Goal: Task Accomplishment & Management: Use online tool/utility

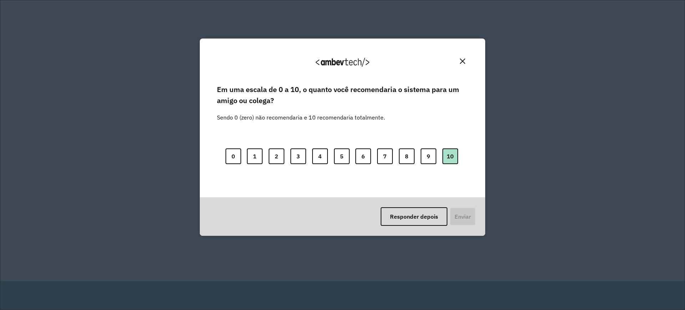
click at [450, 157] on button "10" at bounding box center [450, 156] width 16 height 16
click at [456, 211] on button "Enviar" at bounding box center [462, 216] width 26 height 19
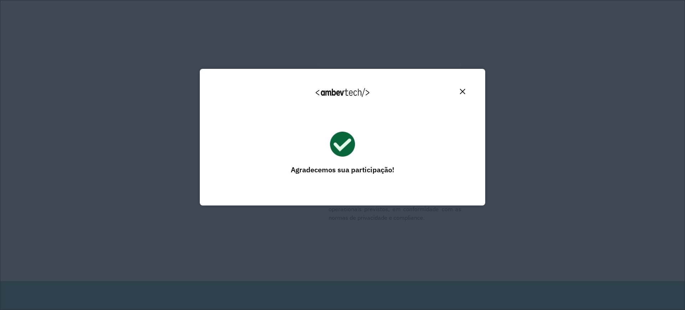
click at [464, 89] on img "Close" at bounding box center [462, 91] width 5 height 5
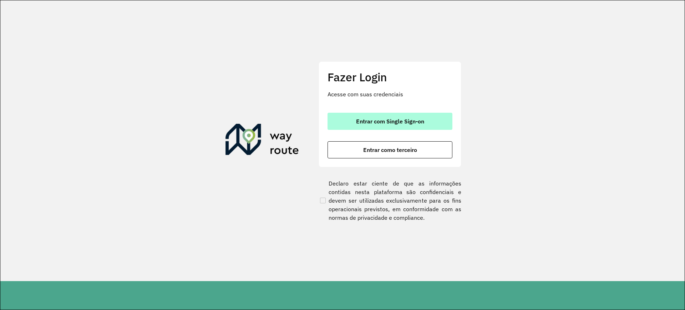
click at [403, 124] on span "Entrar com Single Sign-on" at bounding box center [390, 121] width 68 height 6
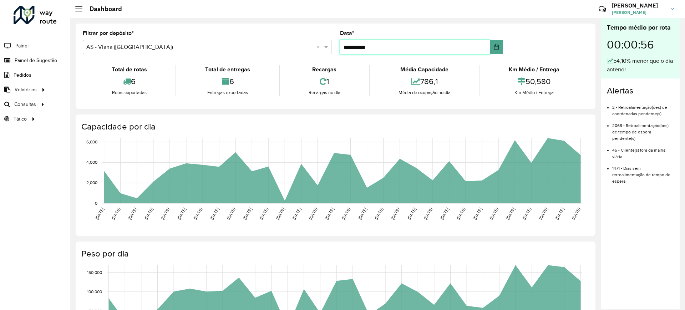
click at [407, 52] on input "**********" at bounding box center [415, 47] width 151 height 14
click at [87, 105] on span "Roteirização" at bounding box center [95, 104] width 29 height 7
click at [378, 49] on input "**********" at bounding box center [415, 47] width 151 height 14
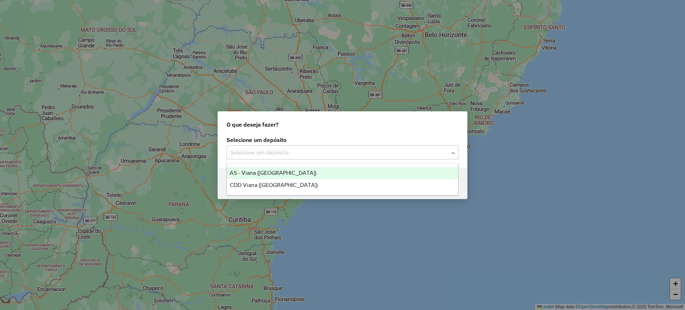
click at [305, 154] on input "text" at bounding box center [335, 152] width 210 height 9
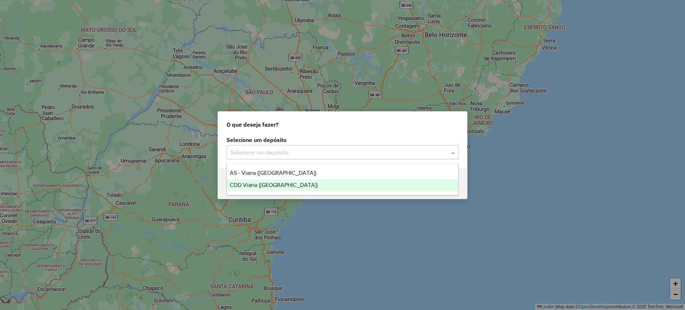
click at [247, 185] on span "CDD Viana ([GEOGRAPHIC_DATA])" at bounding box center [274, 185] width 88 height 6
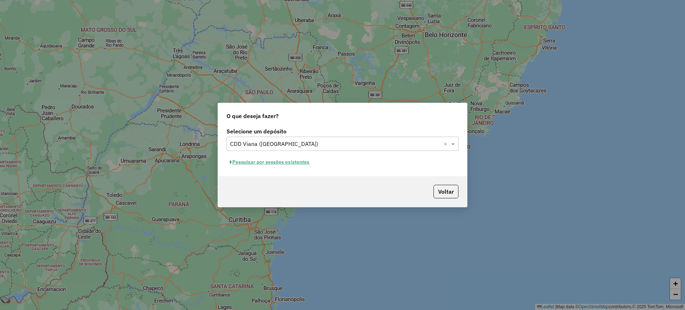
click at [286, 163] on button "Pesquisar por sessões existentes" at bounding box center [270, 162] width 86 height 11
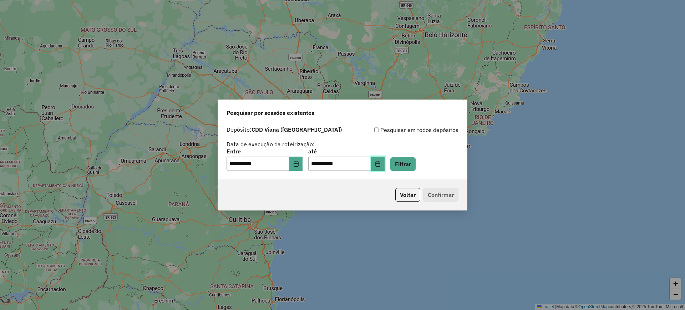
click at [381, 162] on icon "Choose Date" at bounding box center [378, 164] width 6 height 6
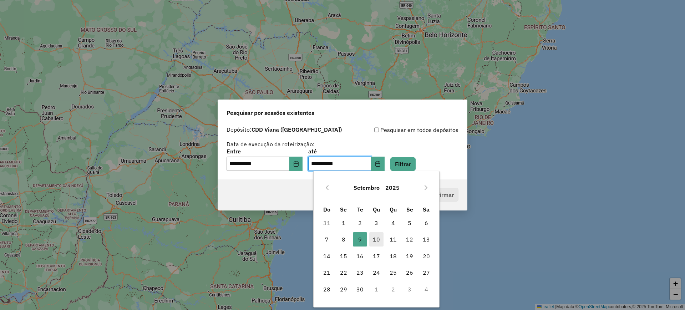
click at [371, 240] on span "10" at bounding box center [376, 239] width 14 height 14
type input "**********"
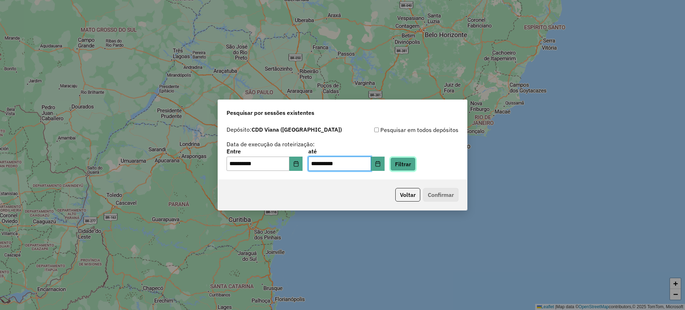
click at [416, 168] on button "Filtrar" at bounding box center [402, 164] width 25 height 14
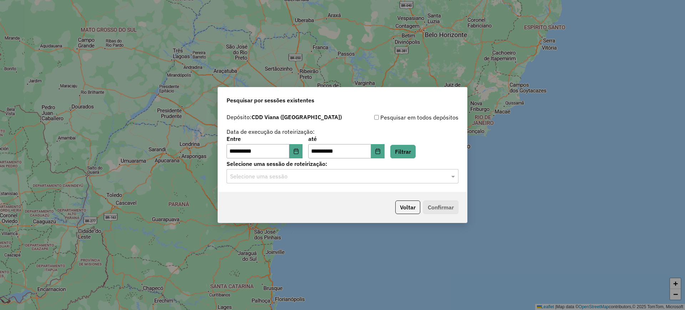
drag, startPoint x: 286, startPoint y: 173, endPoint x: 284, endPoint y: 176, distance: 4.0
click at [286, 172] on input "text" at bounding box center [335, 176] width 210 height 9
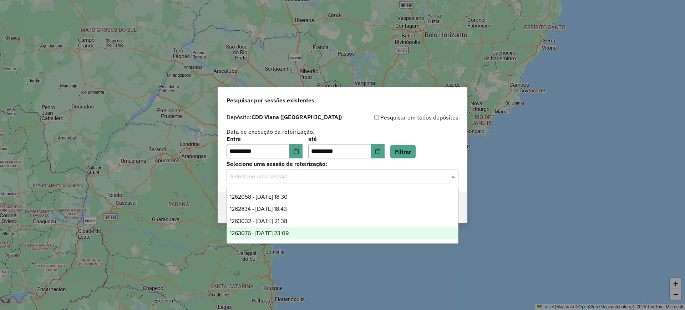
click at [301, 232] on div "1263076 - 10/09/2025 23:09" at bounding box center [342, 233] width 231 height 12
drag, startPoint x: 367, startPoint y: 173, endPoint x: 322, endPoint y: 195, distance: 49.9
click at [366, 173] on input "text" at bounding box center [335, 176] width 210 height 9
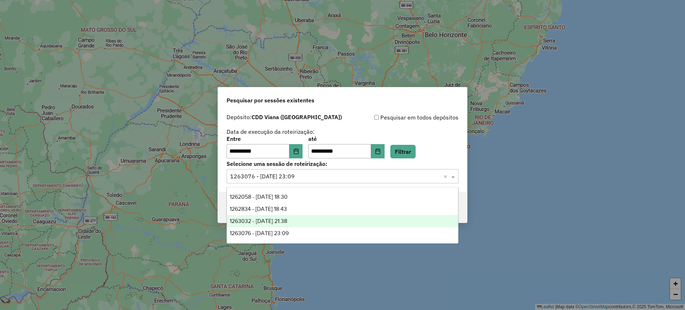
click at [298, 217] on div "1263032 - 10/09/2025 21:38" at bounding box center [342, 221] width 231 height 12
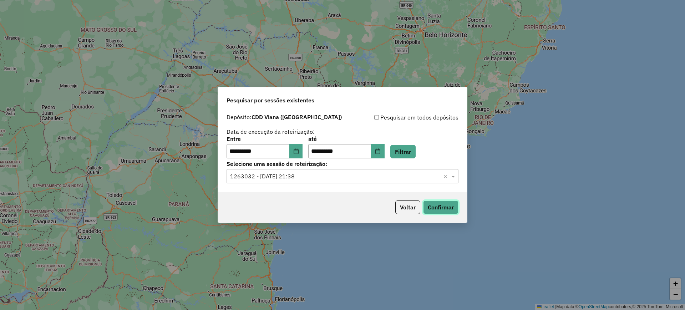
click at [437, 209] on button "Confirmar" at bounding box center [440, 207] width 35 height 14
click at [314, 178] on input "text" at bounding box center [335, 176] width 210 height 9
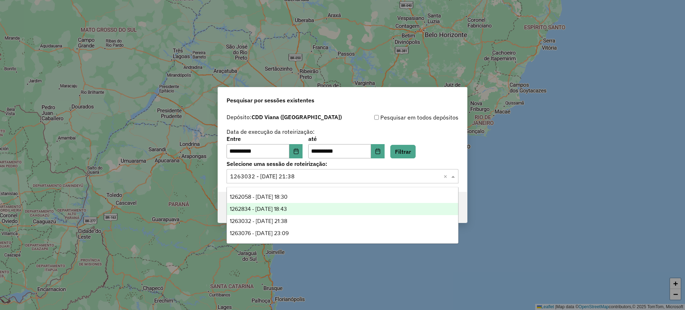
click at [304, 212] on div "1262834 - 10/09/2025 18:43" at bounding box center [342, 209] width 231 height 12
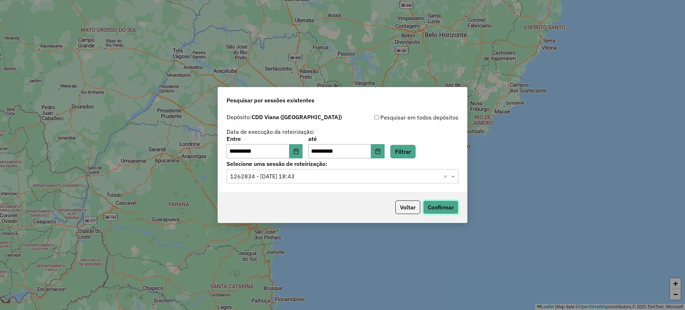
click at [436, 208] on button "Confirmar" at bounding box center [440, 207] width 35 height 14
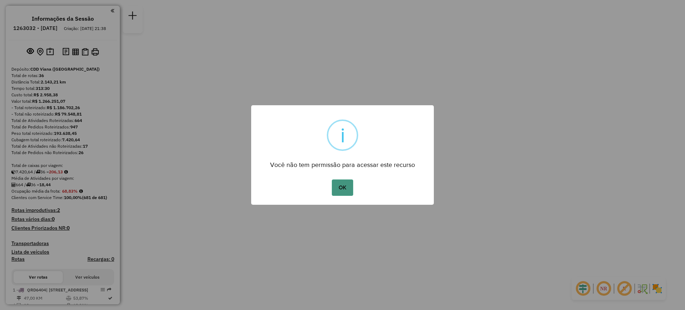
click at [349, 189] on button "OK" at bounding box center [342, 187] width 21 height 16
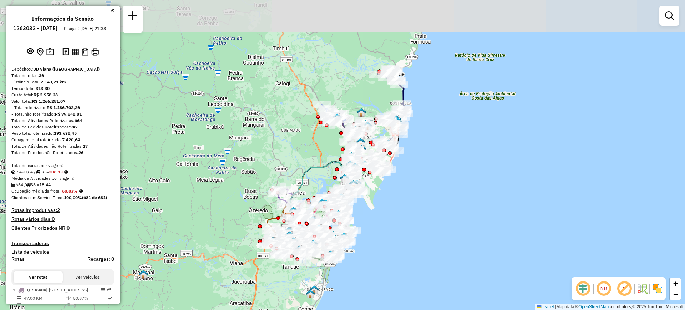
drag, startPoint x: 235, startPoint y: 178, endPoint x: 212, endPoint y: 212, distance: 41.8
click at [212, 212] on div "Janela de atendimento Grade de atendimento Capacidade Transportadoras Veículos …" at bounding box center [342, 155] width 685 height 310
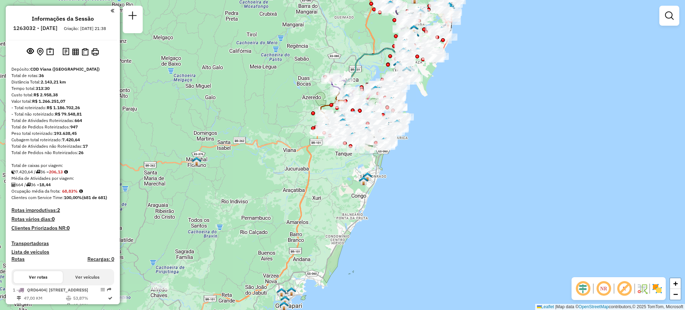
drag, startPoint x: 240, startPoint y: 245, endPoint x: 238, endPoint y: 157, distance: 87.8
click at [238, 157] on div "Janela de atendimento Grade de atendimento Capacidade Transportadoras Veículos …" at bounding box center [342, 155] width 685 height 310
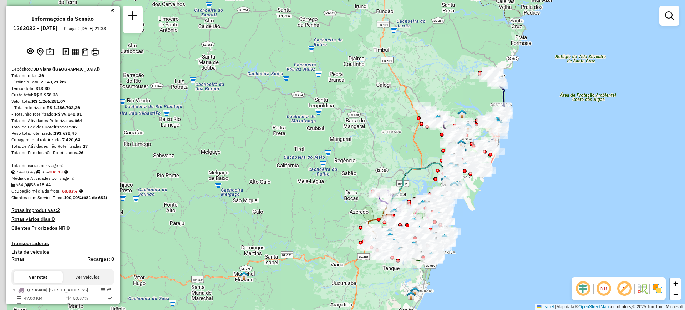
drag, startPoint x: 325, startPoint y: 233, endPoint x: 332, endPoint y: 243, distance: 12.3
click at [337, 250] on div "Janela de atendimento Grade de atendimento Capacidade Transportadoras Veículos …" at bounding box center [342, 155] width 685 height 310
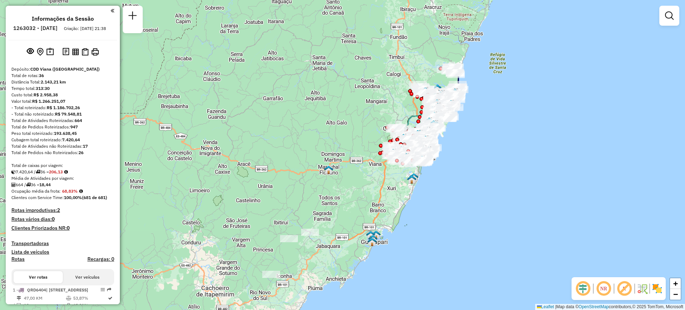
drag, startPoint x: 299, startPoint y: 202, endPoint x: 345, endPoint y: 134, distance: 82.2
click at [345, 134] on div "Janela de atendimento Grade de atendimento Capacidade Transportadoras Veículos …" at bounding box center [342, 155] width 685 height 310
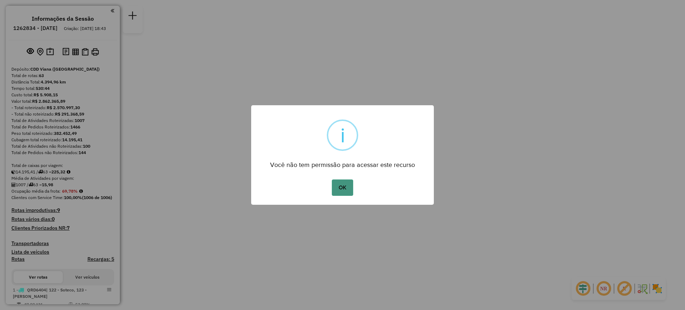
click at [346, 187] on button "OK" at bounding box center [342, 187] width 21 height 16
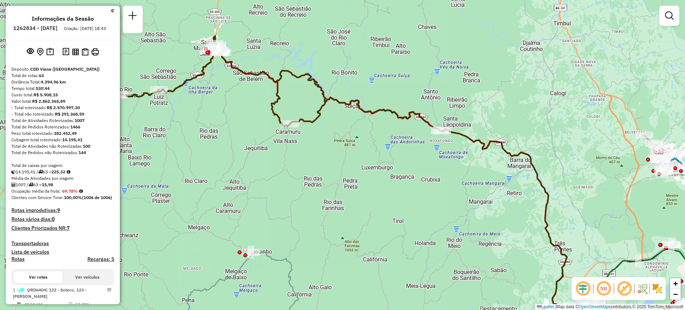
drag, startPoint x: 420, startPoint y: 160, endPoint x: 373, endPoint y: 190, distance: 55.0
click at [373, 190] on div "Janela de atendimento Grade de atendimento Capacidade Transportadoras Veículos …" at bounding box center [342, 155] width 685 height 310
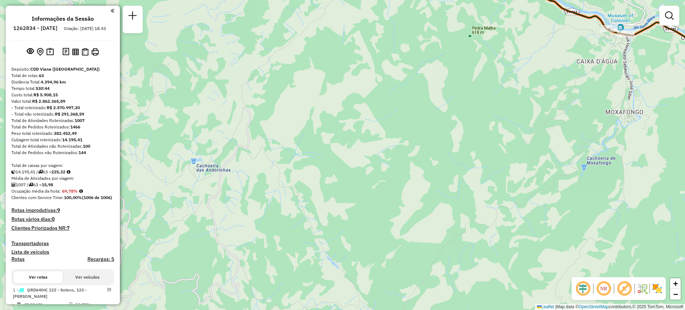
drag, startPoint x: 537, startPoint y: 112, endPoint x: 373, endPoint y: 155, distance: 169.7
click at [373, 157] on div "Janela de atendimento Grade de atendimento Capacidade Transportadoras Veículos …" at bounding box center [342, 155] width 685 height 310
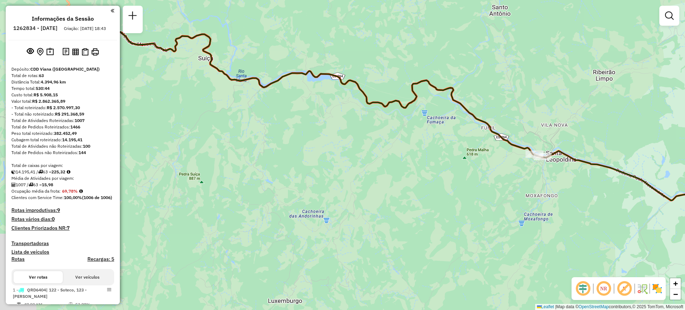
drag, startPoint x: 373, startPoint y: 110, endPoint x: 478, endPoint y: 156, distance: 115.3
click at [491, 162] on div "Janela de atendimento Grade de atendimento Capacidade Transportadoras Veículos …" at bounding box center [342, 155] width 685 height 310
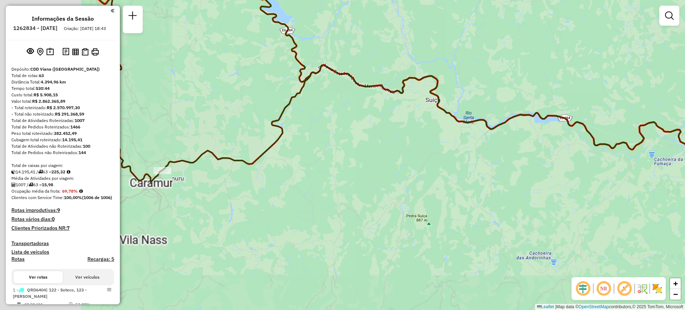
drag, startPoint x: 435, startPoint y: 91, endPoint x: 460, endPoint y: 83, distance: 25.9
click at [459, 79] on icon at bounding box center [414, 81] width 712 height 235
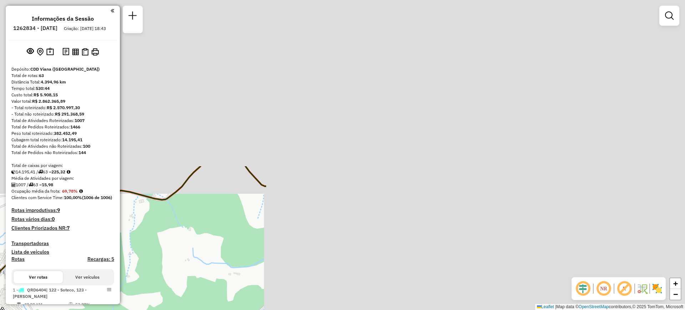
drag, startPoint x: 487, startPoint y: 92, endPoint x: 95, endPoint y: 270, distance: 430.6
click at [0, 289] on div "Janela de atendimento Grade de atendimento Capacidade Transportadoras Veículos …" at bounding box center [342, 155] width 685 height 310
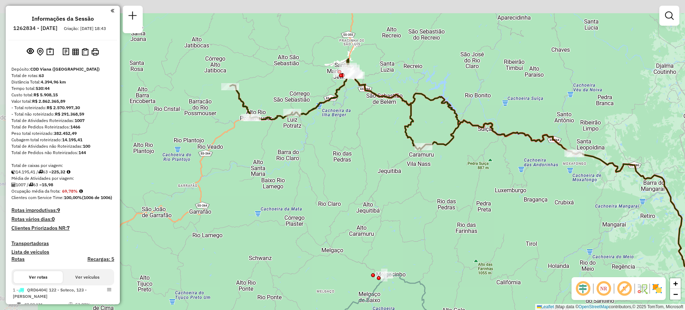
drag, startPoint x: 229, startPoint y: 159, endPoint x: 312, endPoint y: 202, distance: 93.7
click at [312, 202] on div "Janela de atendimento Grade de atendimento Capacidade Transportadoras Veículos …" at bounding box center [342, 155] width 685 height 310
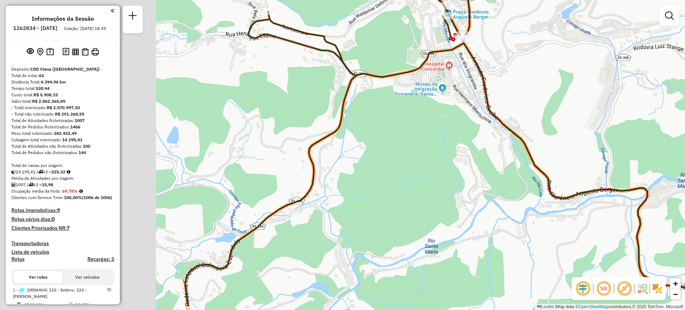
drag, startPoint x: 212, startPoint y: 152, endPoint x: 415, endPoint y: 117, distance: 206.3
click at [415, 117] on div "Janela de atendimento Grade de atendimento Capacidade Transportadoras Veículos …" at bounding box center [342, 155] width 685 height 310
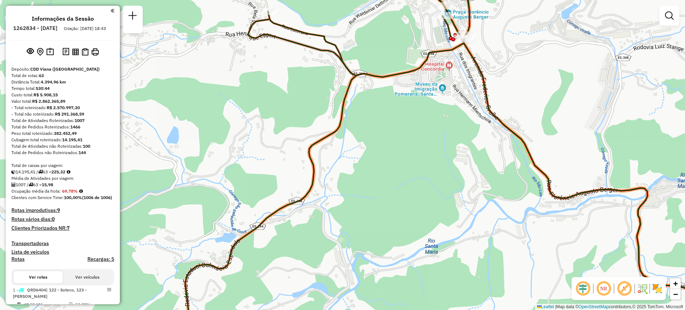
click at [317, 44] on div "Janela de atendimento Grade de atendimento Capacidade Transportadoras Veículos …" at bounding box center [342, 155] width 685 height 310
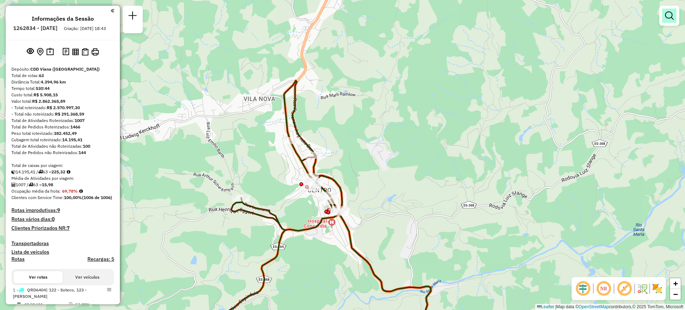
click at [669, 20] on link at bounding box center [669, 16] width 14 height 14
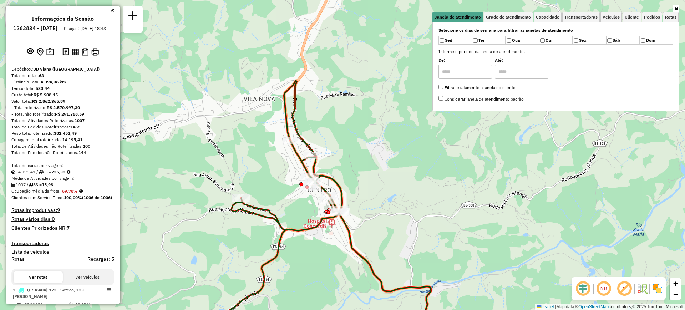
click at [675, 7] on icon at bounding box center [676, 9] width 3 height 4
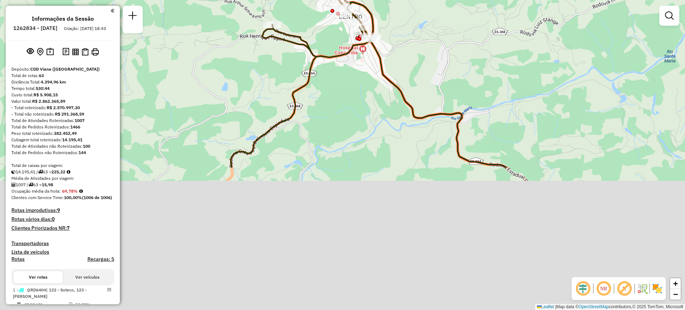
drag, startPoint x: 401, startPoint y: 179, endPoint x: 435, endPoint y: -16, distance: 198.1
click at [435, 0] on html "Aguarde... Pop-up bloqueado! Seu navegador bloqueou automáticamente a abertura …" at bounding box center [342, 155] width 685 height 310
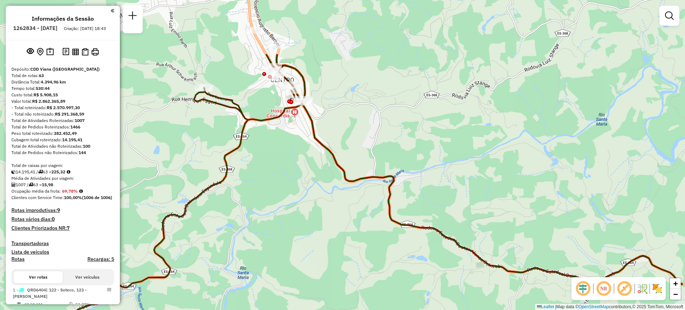
drag, startPoint x: 345, startPoint y: 109, endPoint x: 288, endPoint y: 182, distance: 93.0
click at [288, 182] on div "Janela de atendimento Grade de atendimento Capacidade Transportadoras Veículos …" at bounding box center [342, 155] width 685 height 310
